Goal: Task Accomplishment & Management: Check status

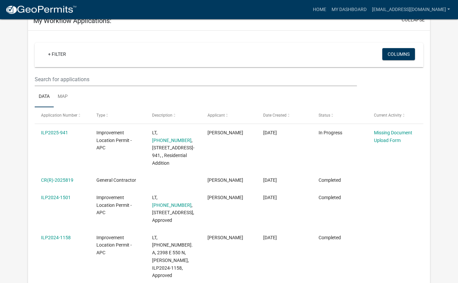
scroll to position [53, 0]
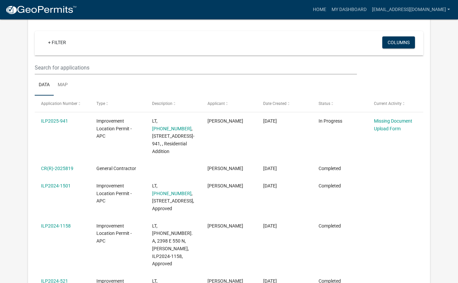
click at [172, 191] on link "[PHONE_NUMBER]" at bounding box center [171, 193] width 39 height 5
click at [58, 183] on link "ILP2024-1501" at bounding box center [56, 185] width 30 height 5
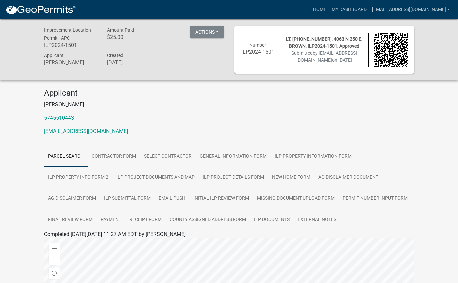
click at [220, 28] on button "Actions" at bounding box center [207, 32] width 34 height 12
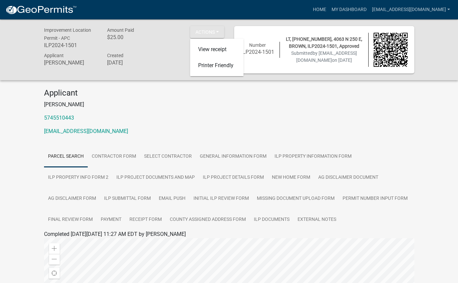
click at [270, 130] on p "[EMAIL_ADDRESS][DOMAIN_NAME]" at bounding box center [229, 131] width 371 height 8
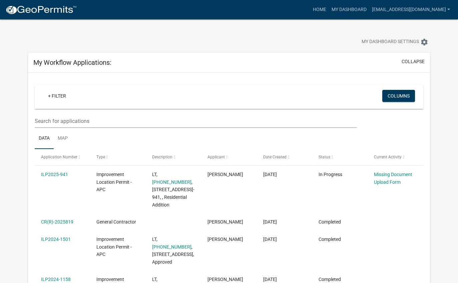
click at [171, 244] on link "[PHONE_NUMBER]" at bounding box center [171, 246] width 39 height 5
click at [66, 238] on link "ILP2024-1501" at bounding box center [56, 238] width 30 height 5
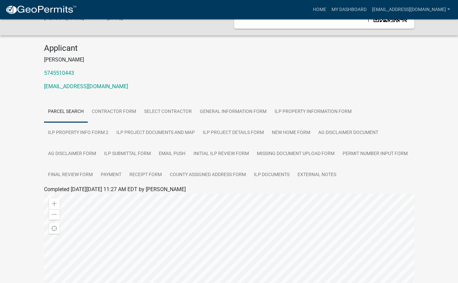
scroll to position [45, 0]
click at [233, 131] on link "ILP Project Details Form" at bounding box center [233, 132] width 69 height 21
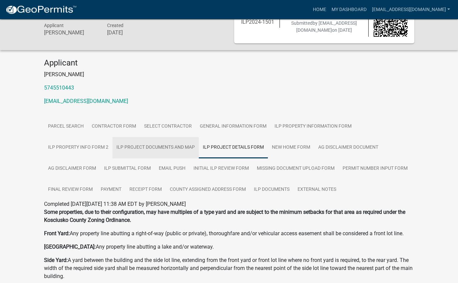
scroll to position [30, 0]
click at [146, 142] on link "ILP Project Documents and Map" at bounding box center [155, 147] width 86 height 21
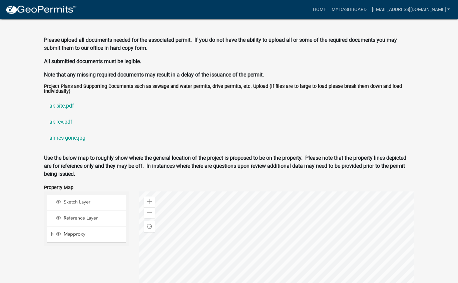
scroll to position [602, 0]
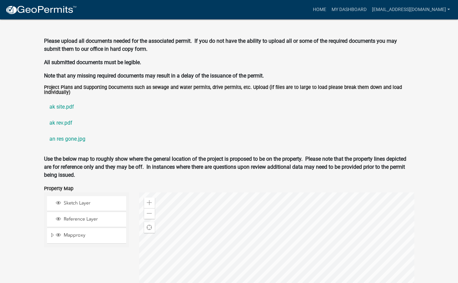
click at [56, 115] on link "ak site.pdf" at bounding box center [229, 107] width 371 height 16
click at [56, 131] on link "ak rev.pdf" at bounding box center [229, 123] width 371 height 16
click at [63, 147] on link "an res gone.jpg" at bounding box center [229, 139] width 371 height 16
click at [58, 115] on link "ak site.pdf" at bounding box center [229, 107] width 371 height 16
click at [53, 131] on link "ak rev.pdf" at bounding box center [229, 123] width 371 height 16
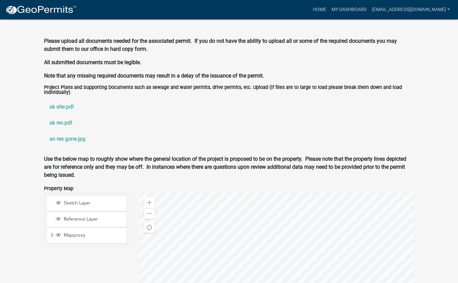
click at [50, 147] on link "an res gone.jpg" at bounding box center [229, 139] width 371 height 16
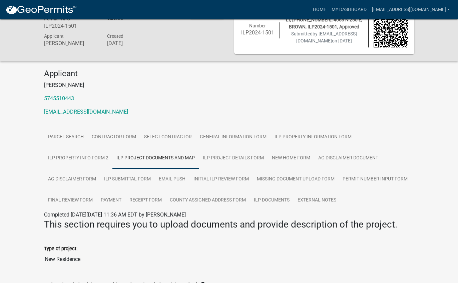
scroll to position [0, 0]
